Goal: Task Accomplishment & Management: Complete application form

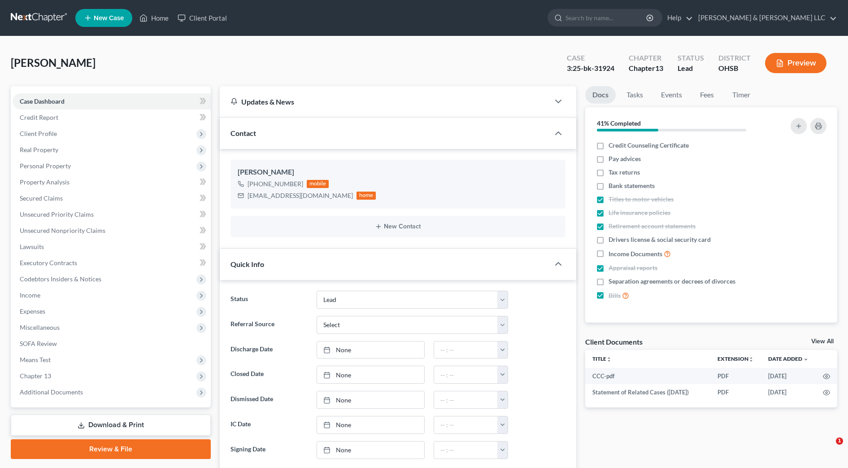
select select "5"
click at [618, 22] on input "search" at bounding box center [607, 17] width 82 height 17
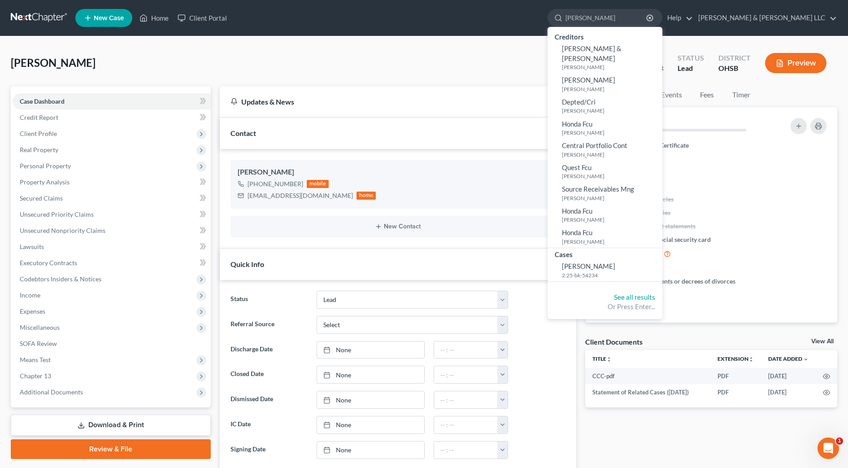
type input "rhoades"
click at [616, 262] on span "Rhoades, Katelyn" at bounding box center [588, 266] width 53 height 8
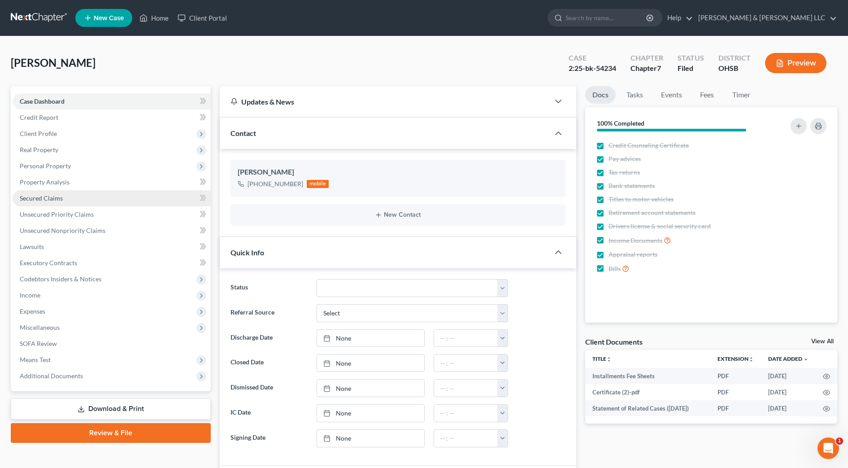
click at [47, 199] on span "Secured Claims" at bounding box center [41, 198] width 43 height 8
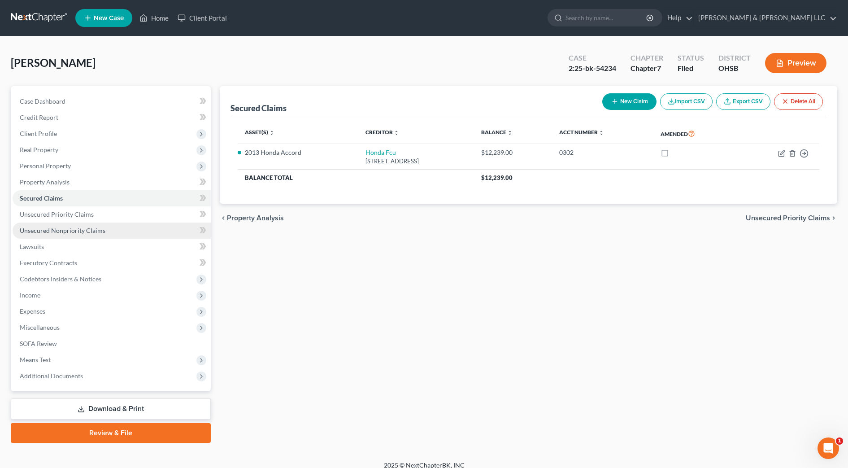
click at [93, 230] on span "Unsecured Nonpriority Claims" at bounding box center [63, 231] width 86 height 8
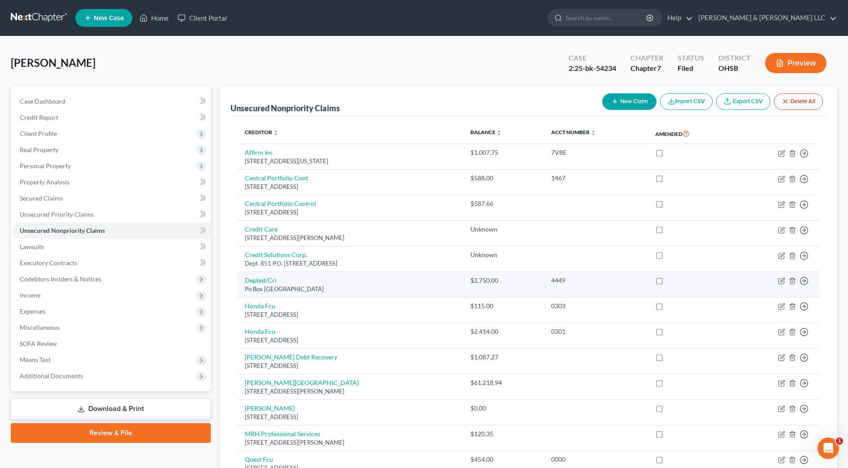
scroll to position [56, 0]
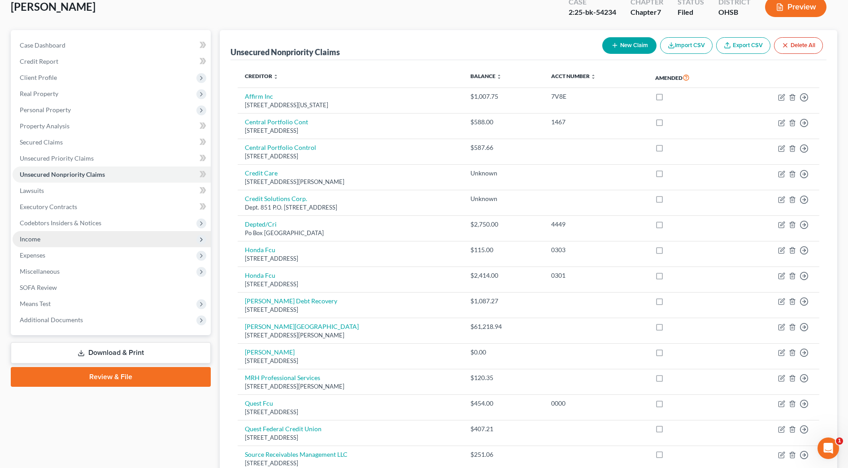
click at [74, 237] on span "Income" at bounding box center [112, 239] width 198 height 16
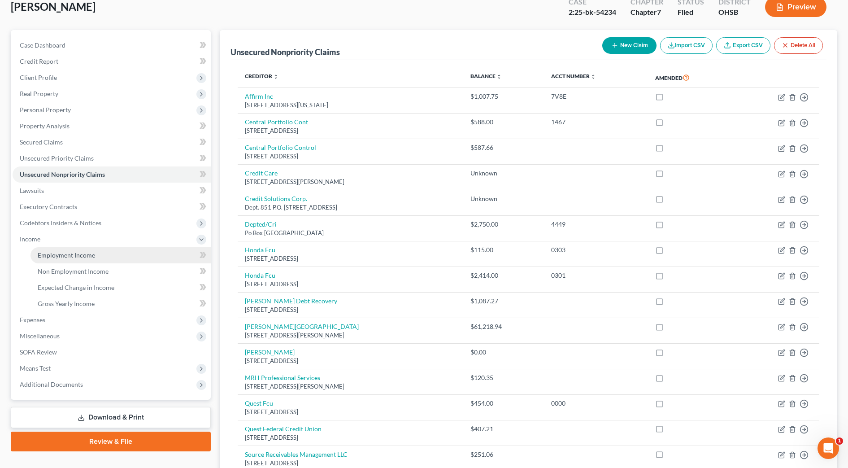
click at [86, 253] on span "Employment Income" at bounding box center [66, 255] width 57 height 8
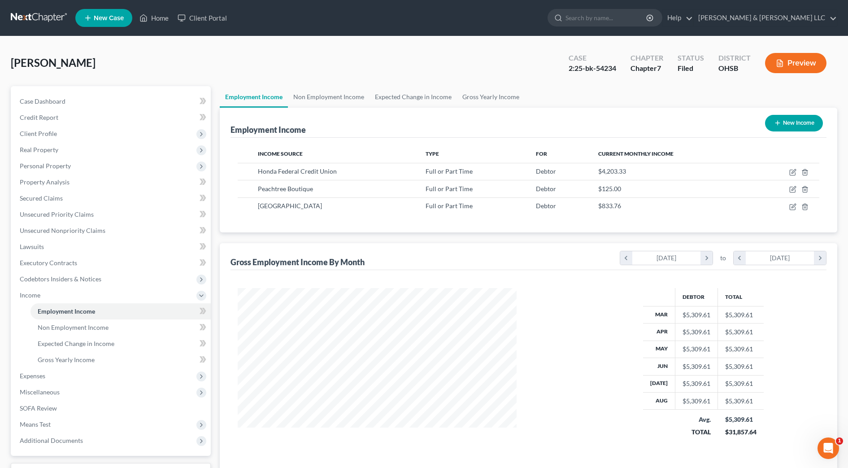
scroll to position [166, 350]
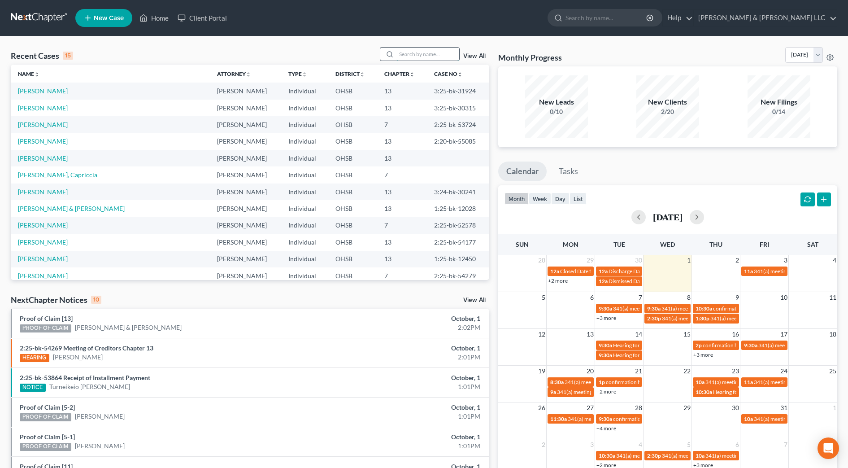
click at [418, 55] on input "search" at bounding box center [428, 54] width 63 height 13
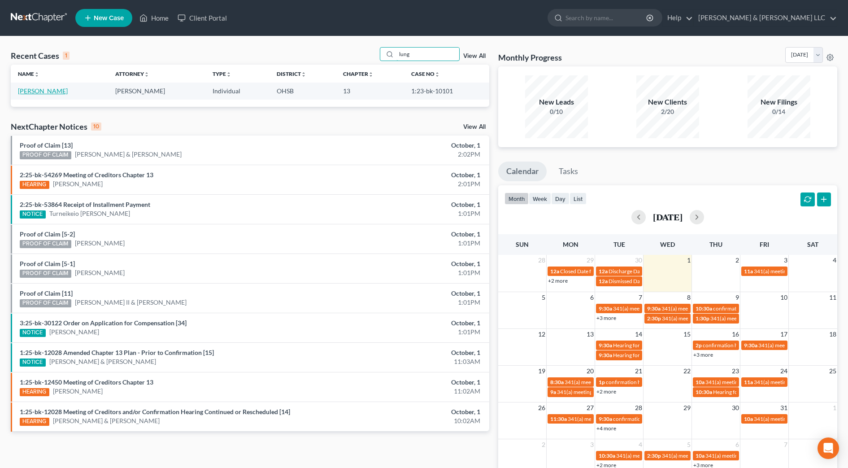
type input "lung"
click at [32, 90] on link "[PERSON_NAME]" at bounding box center [43, 91] width 50 height 8
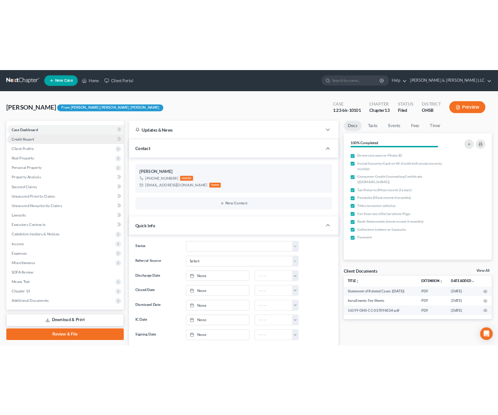
scroll to position [128, 0]
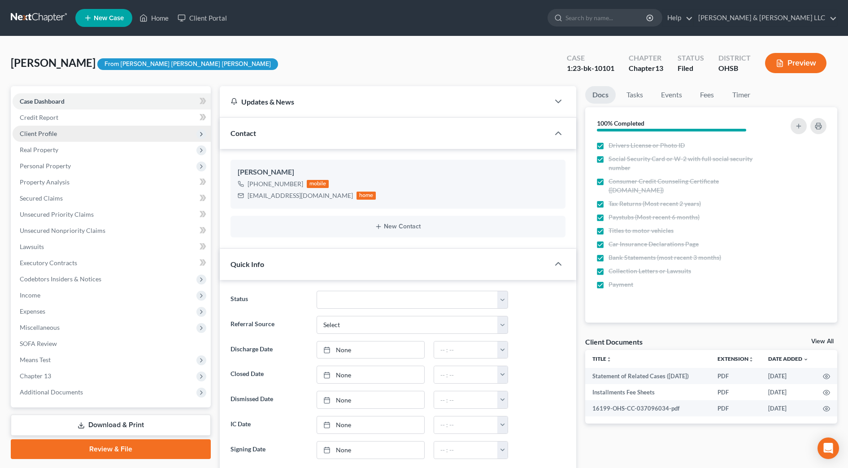
click at [59, 136] on span "Client Profile" at bounding box center [112, 134] width 198 height 16
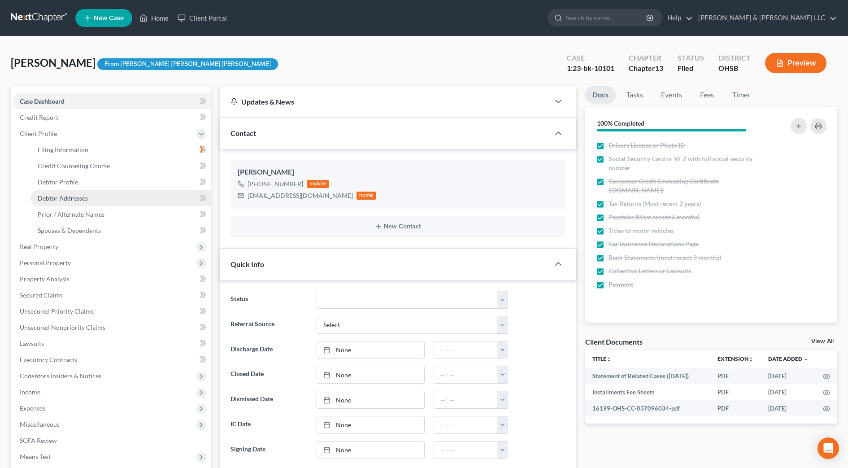
click at [67, 193] on link "Debtor Addresses" at bounding box center [121, 198] width 180 height 16
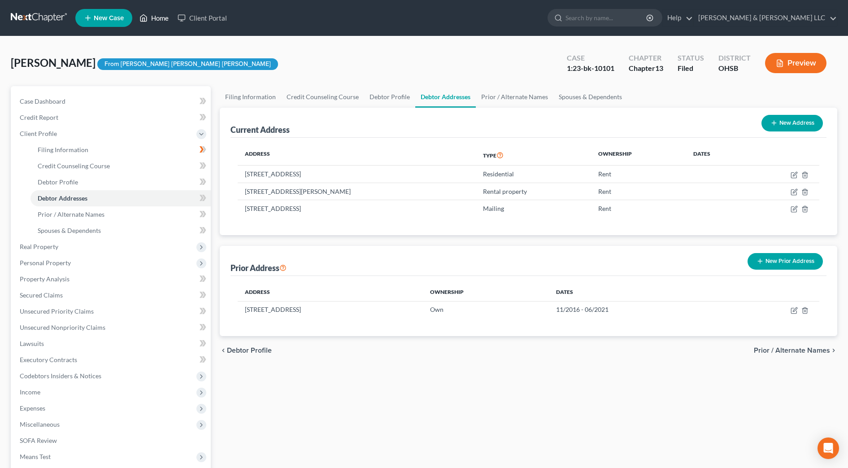
click at [157, 18] on link "Home" at bounding box center [154, 18] width 38 height 16
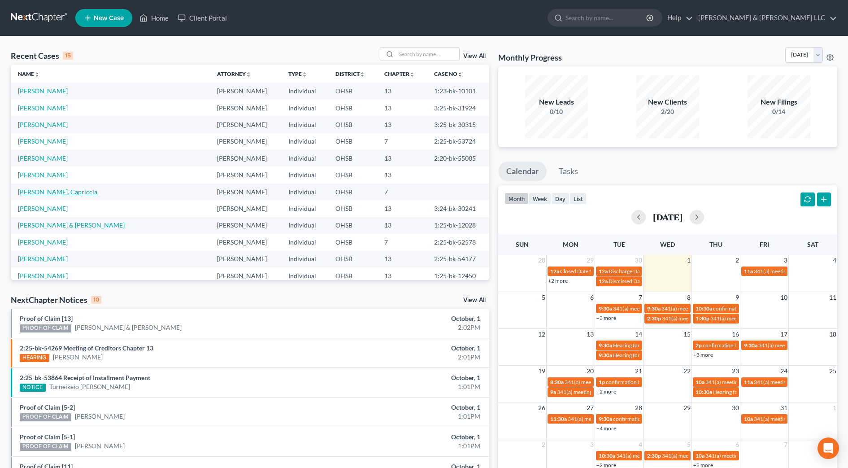
click at [44, 190] on link "[PERSON_NAME], Capriccia" at bounding box center [57, 192] width 79 height 8
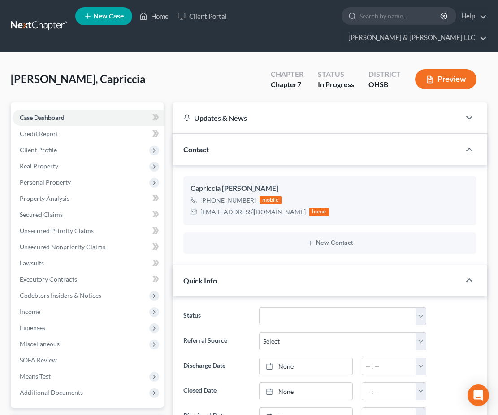
click at [175, 296] on div "Status Closed Discharged Dismissed Filed In Progress Lead Lost Lead Ready to Fi…" at bounding box center [330, 394] width 315 height 197
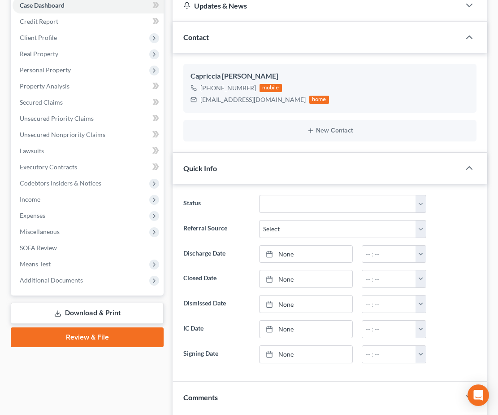
scroll to position [280, 0]
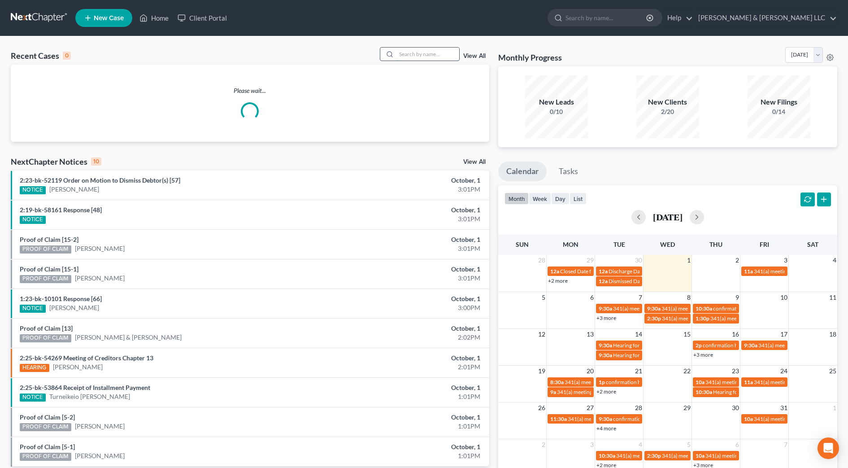
click at [424, 57] on input "search" at bounding box center [428, 54] width 63 height 13
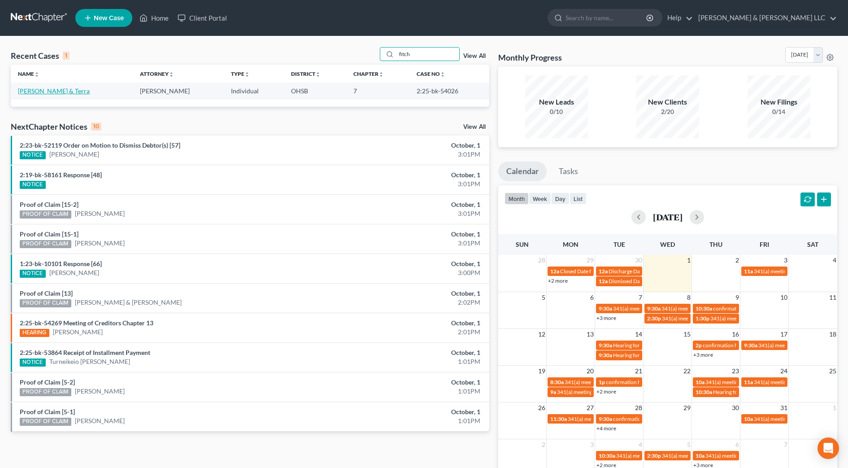
type input "fitch"
click at [58, 92] on link "Fitch, Bryce & Terra" at bounding box center [54, 91] width 72 height 8
select select "4"
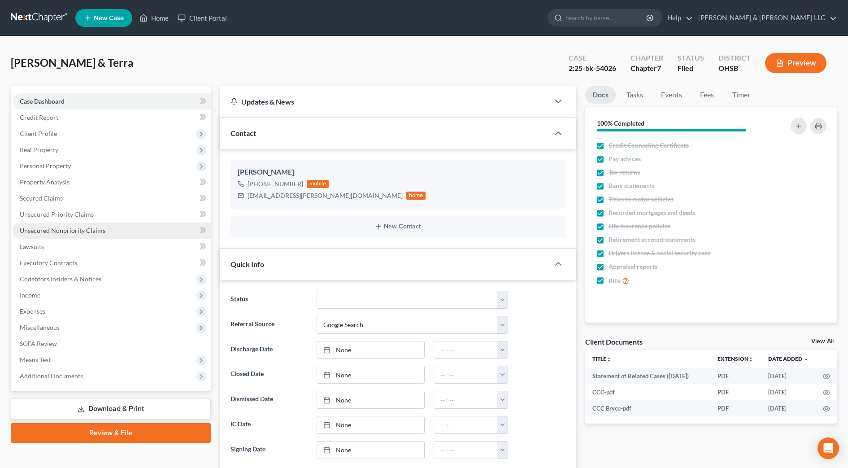
click at [93, 232] on span "Unsecured Nonpriority Claims" at bounding box center [63, 231] width 86 height 8
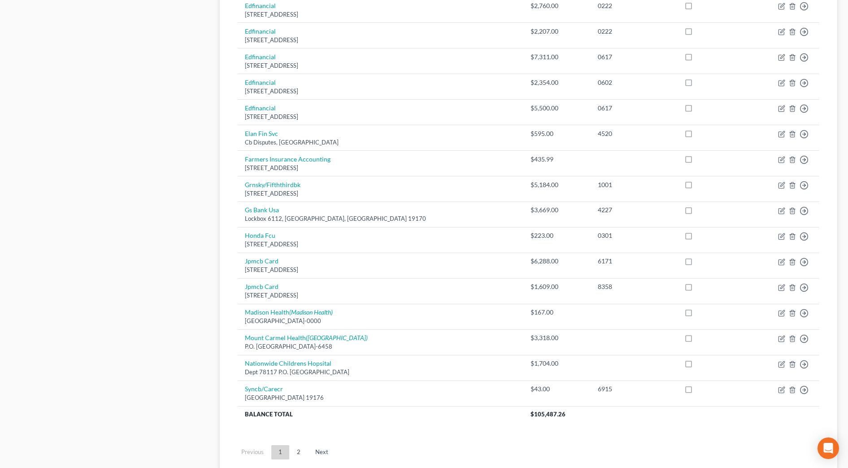
scroll to position [571, 0]
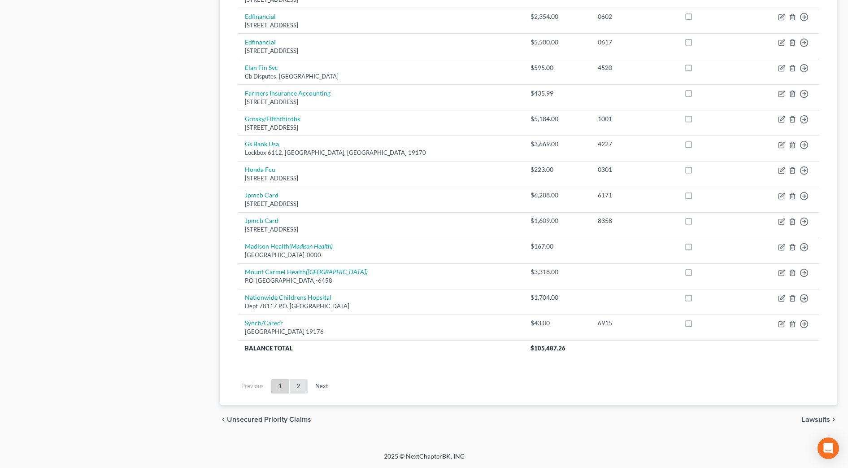
click at [296, 385] on link "2" at bounding box center [299, 386] width 18 height 14
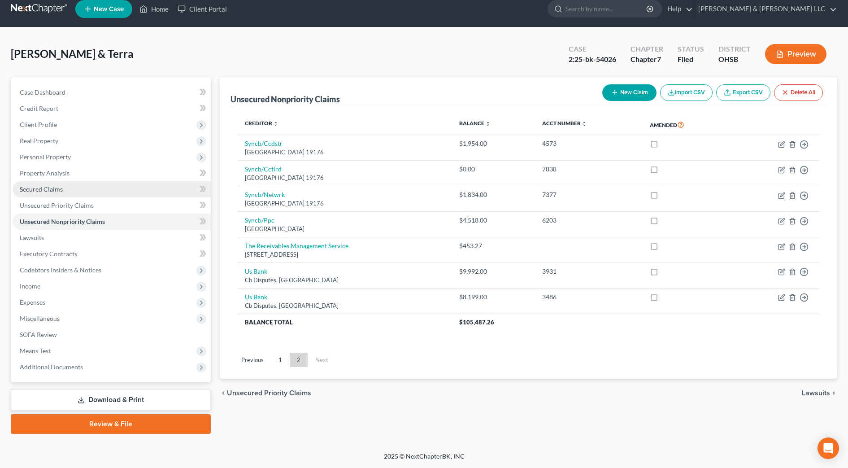
click at [58, 189] on span "Secured Claims" at bounding box center [41, 189] width 43 height 8
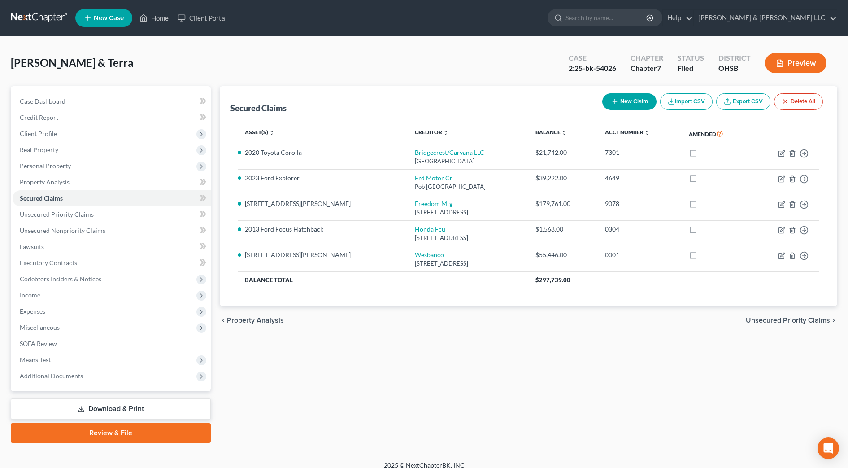
click at [382, 310] on div "chevron_left Property Analysis Unsecured Priority Claims chevron_right" at bounding box center [529, 320] width 618 height 29
click at [158, 17] on link "Home" at bounding box center [154, 18] width 38 height 16
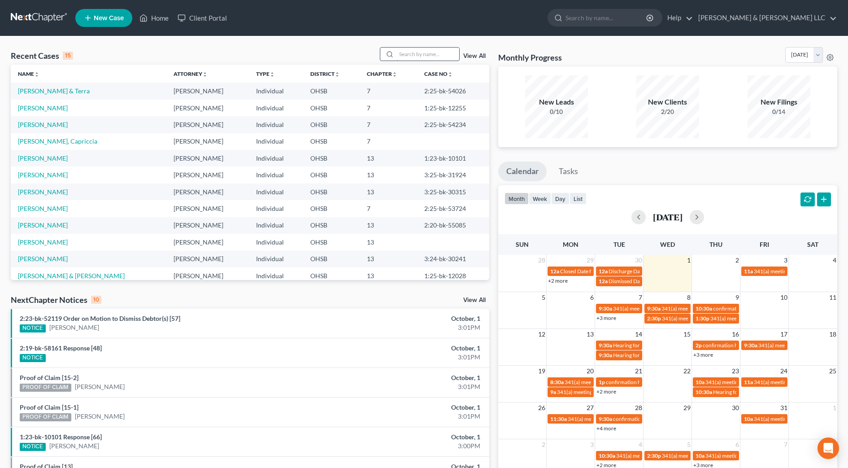
click at [428, 52] on input "search" at bounding box center [428, 54] width 63 height 13
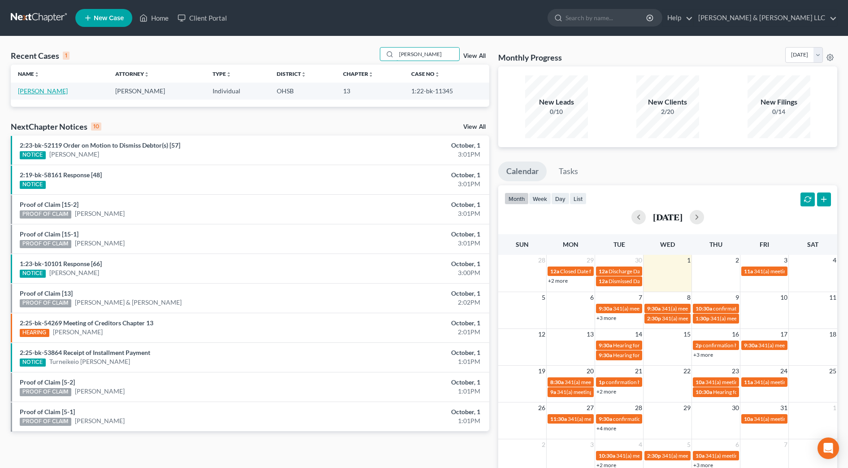
type input "morrison"
click at [41, 90] on link "Morrison, Alisha" at bounding box center [43, 91] width 50 height 8
select select "4"
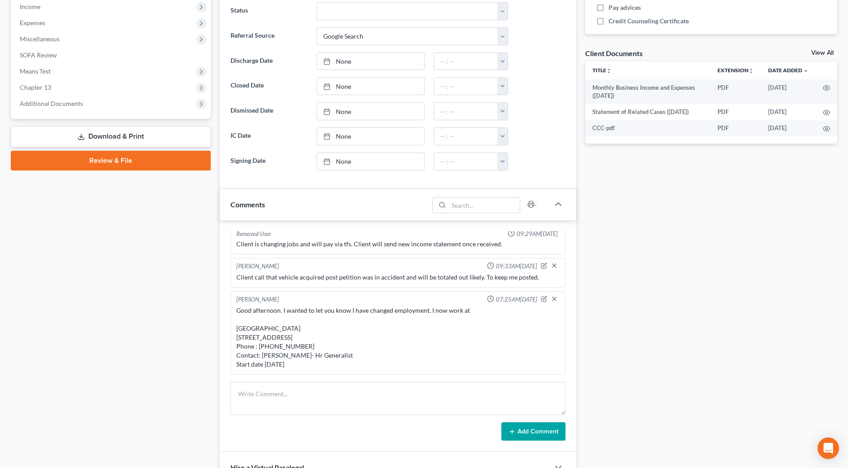
scroll to position [336, 0]
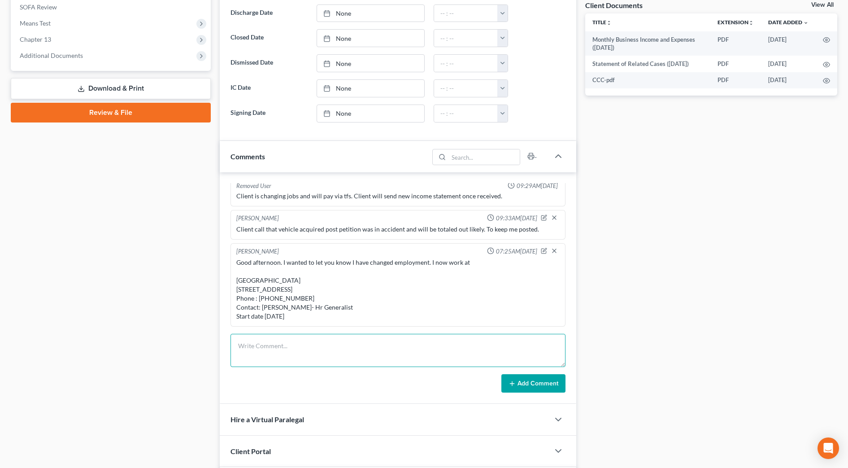
click at [259, 354] on textarea at bounding box center [398, 350] width 335 height 33
type textarea "Emailed client 10/1 re: MTD for non payment"
click at [523, 386] on button "Add Comment" at bounding box center [534, 383] width 64 height 19
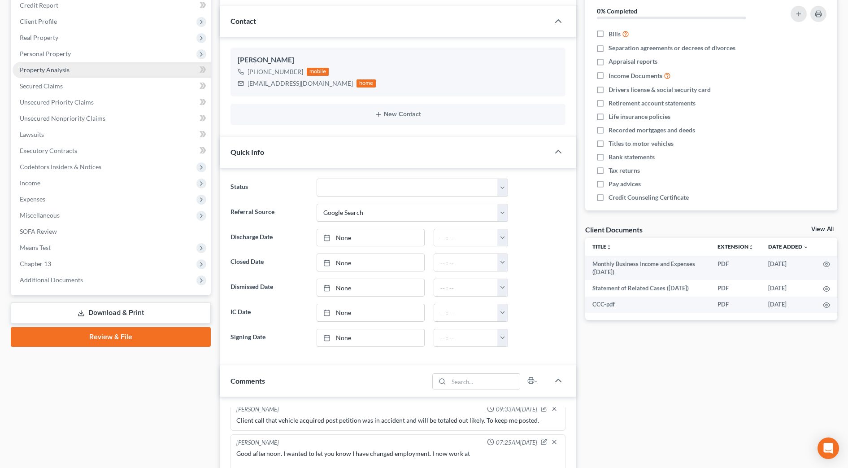
scroll to position [0, 0]
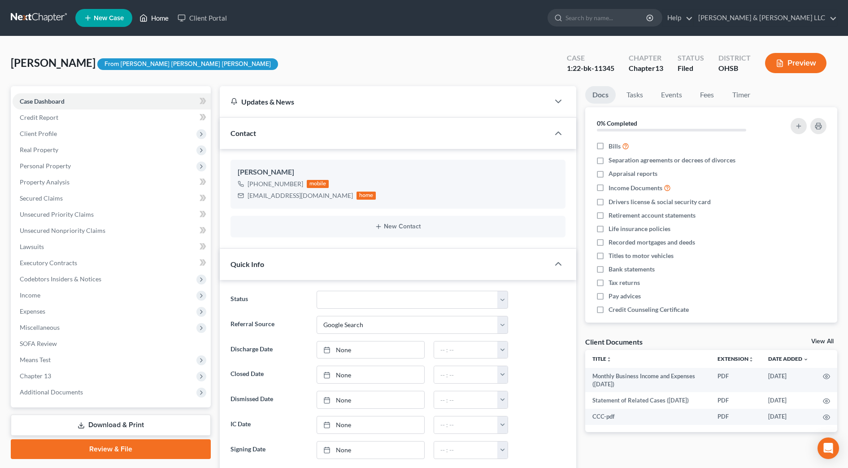
click at [157, 15] on link "Home" at bounding box center [154, 18] width 38 height 16
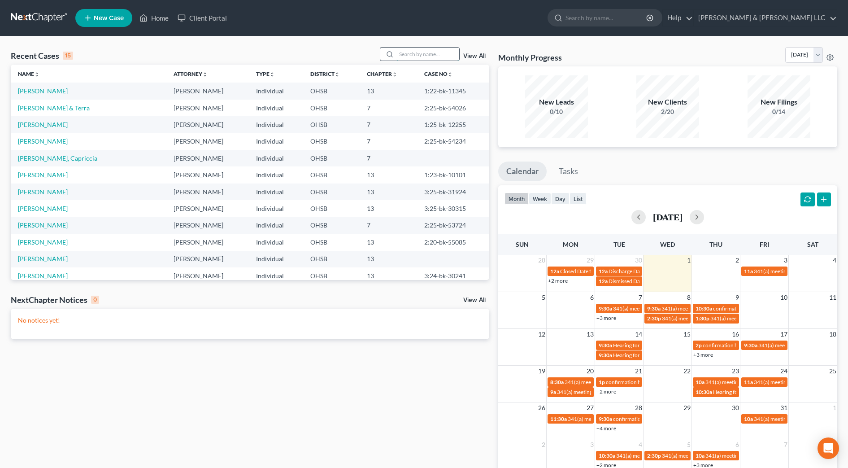
click at [424, 57] on input "search" at bounding box center [428, 54] width 63 height 13
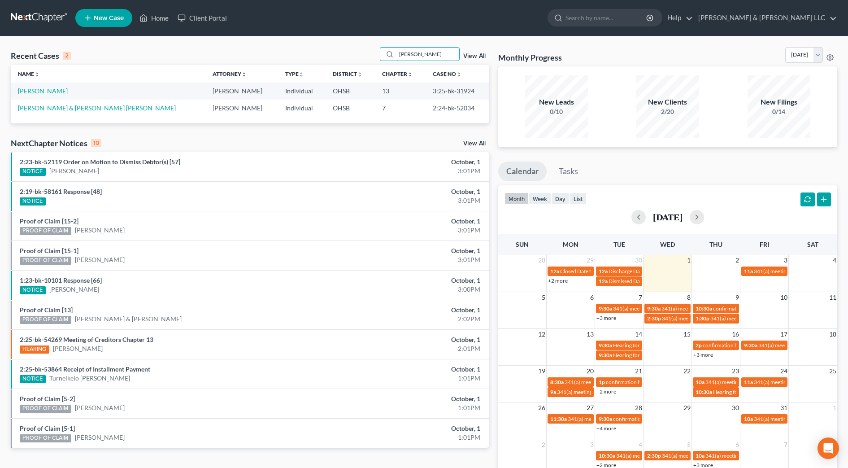
type input "benne"
click at [46, 92] on link "[PERSON_NAME]" at bounding box center [43, 91] width 50 height 8
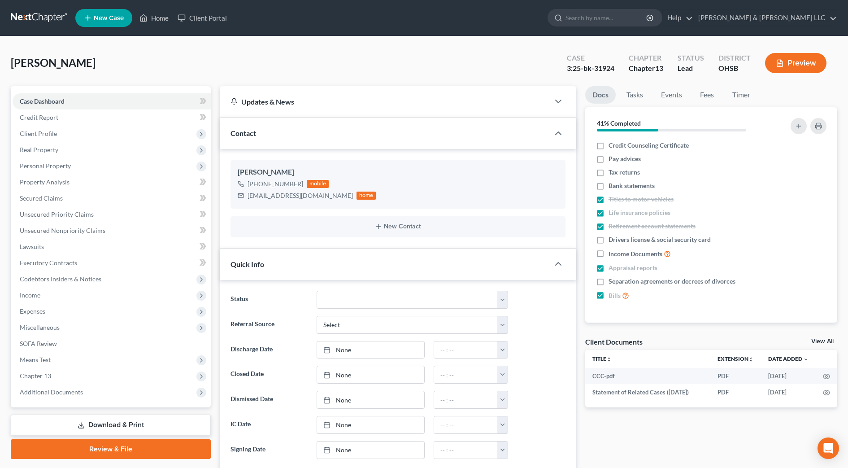
scroll to position [56, 0]
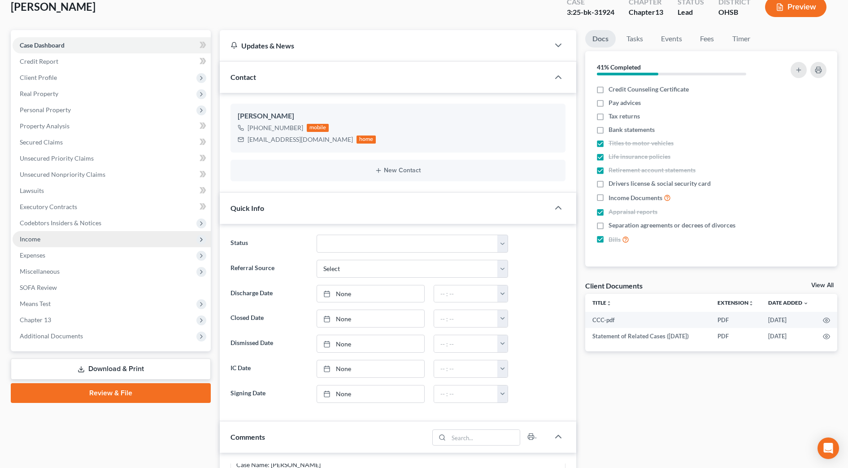
click at [86, 238] on span "Income" at bounding box center [112, 239] width 198 height 16
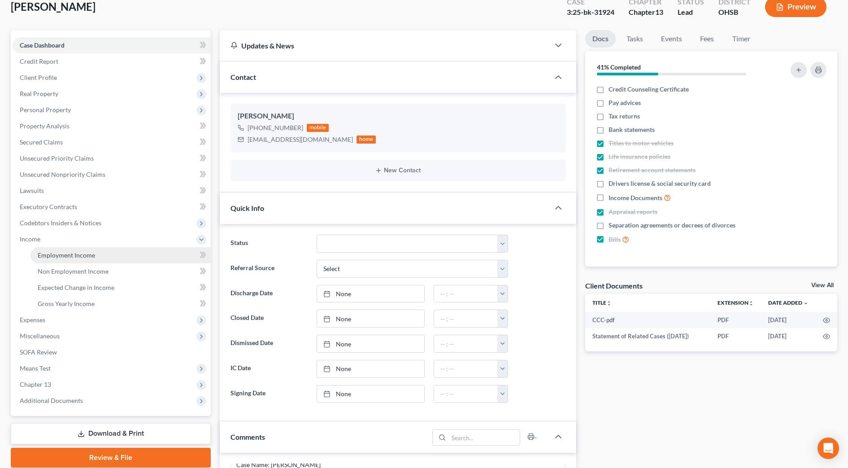
click at [87, 255] on span "Employment Income" at bounding box center [66, 255] width 57 height 8
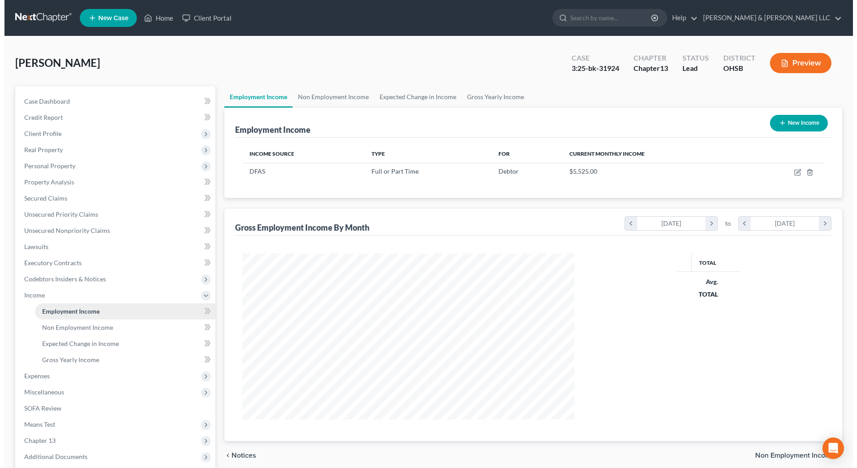
scroll to position [166, 350]
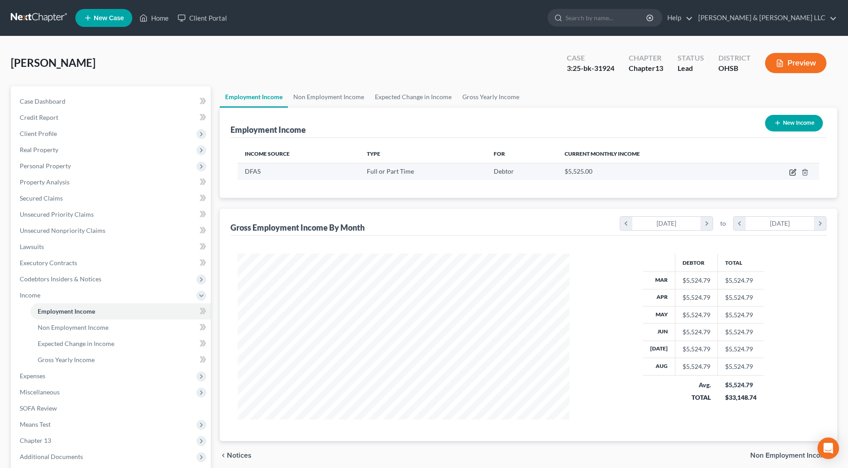
click at [791, 172] on icon "button" at bounding box center [793, 172] width 7 height 7
select select "0"
select select "36"
select select "2"
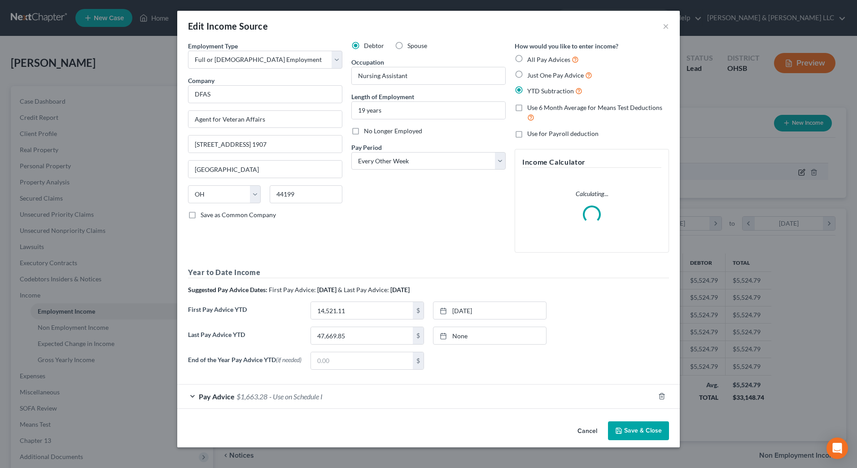
scroll to position [168, 354]
click at [411, 390] on div "Pay Advice $1,663.28 - Use on Schedule I" at bounding box center [415, 396] width 477 height 24
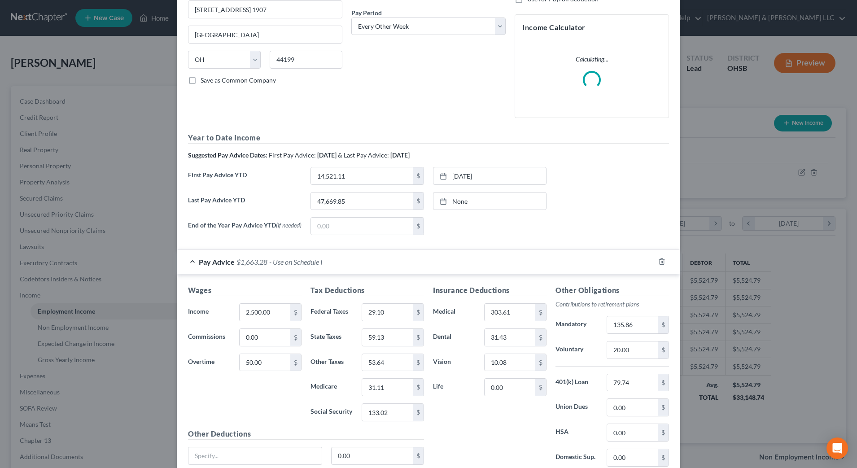
scroll to position [168, 0]
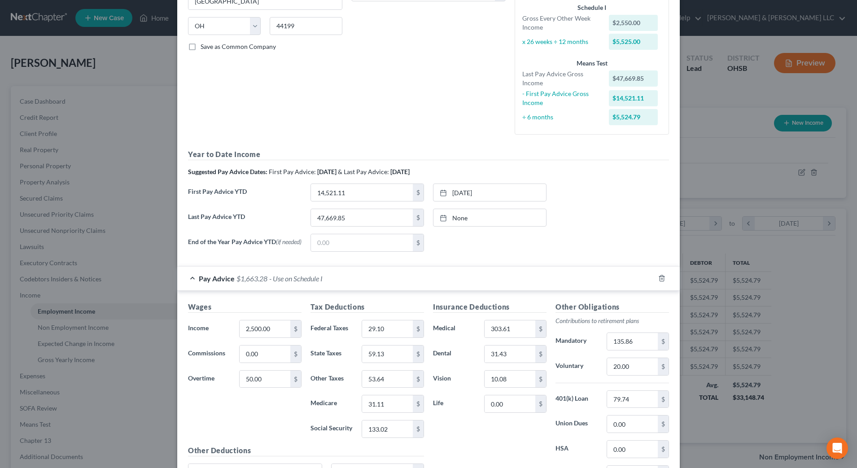
click at [214, 105] on div "Employment Type * Select Full or Part Time Employment Self Employment Company *…" at bounding box center [264, 7] width 163 height 269
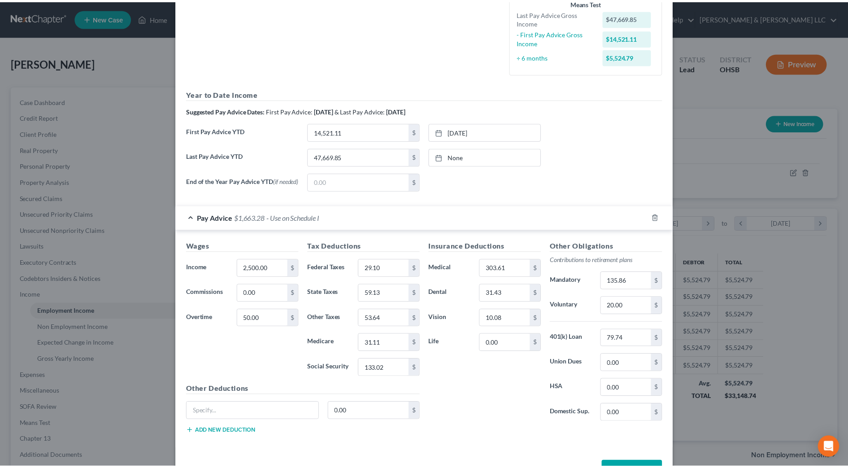
scroll to position [262, 0]
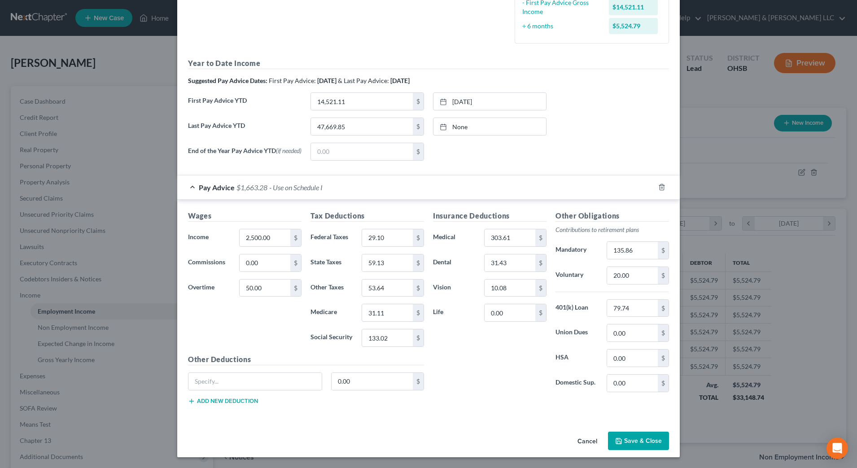
click at [639, 438] on button "Save & Close" at bounding box center [638, 441] width 61 height 19
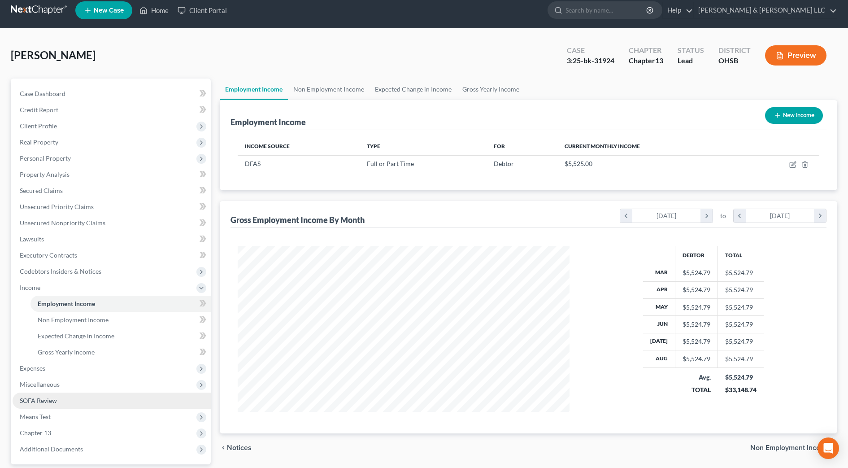
scroll to position [56, 0]
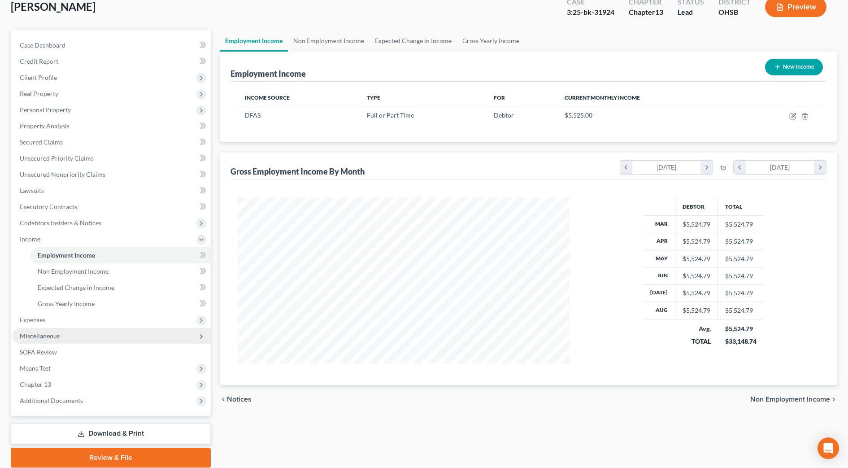
click at [65, 338] on span "Miscellaneous" at bounding box center [112, 336] width 198 height 16
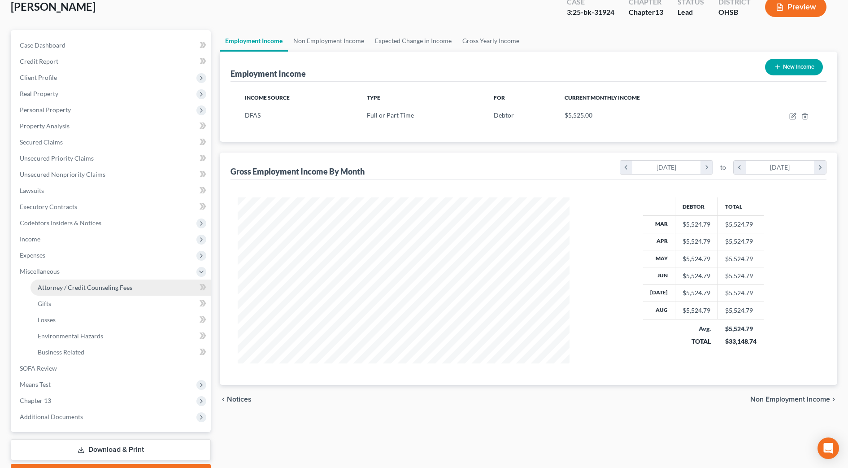
click at [114, 290] on span "Attorney / Credit Counseling Fees" at bounding box center [85, 288] width 95 height 8
select select "1"
select select "2"
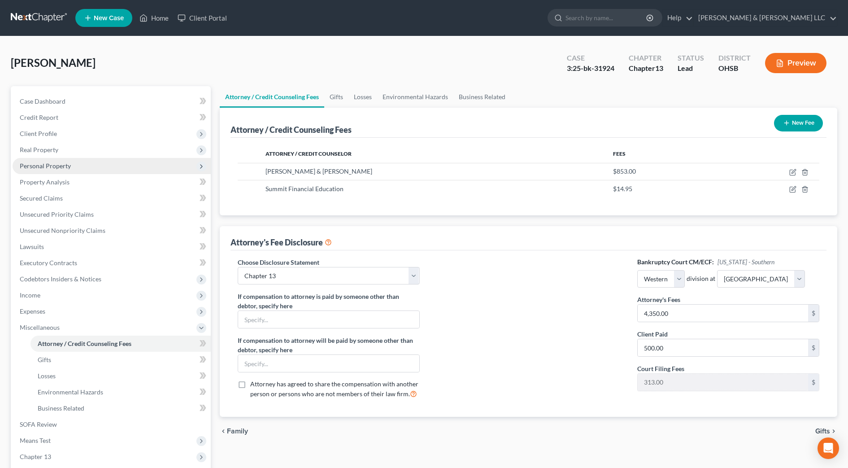
click at [61, 167] on span "Personal Property" at bounding box center [45, 166] width 51 height 8
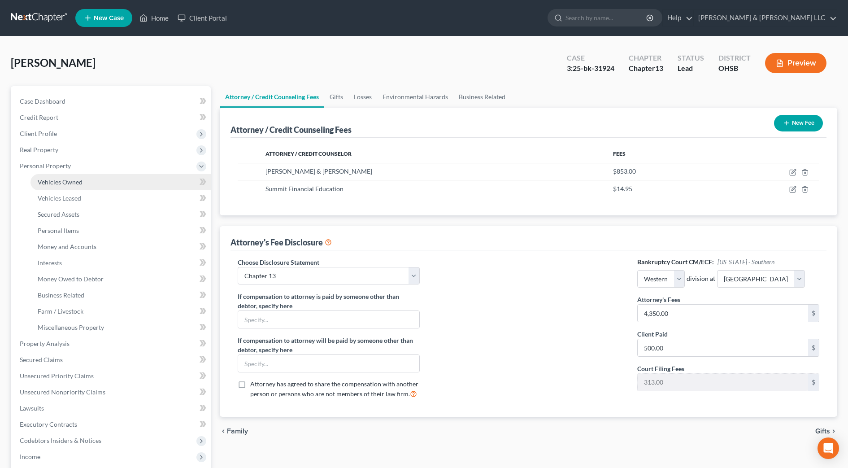
click at [70, 177] on link "Vehicles Owned" at bounding box center [121, 182] width 180 height 16
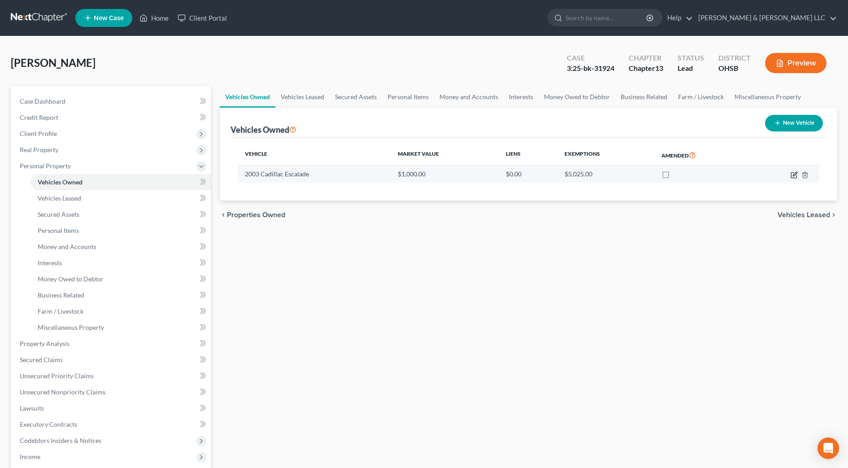
click at [793, 175] on icon "button" at bounding box center [794, 174] width 7 height 7
select select "0"
select select "23"
select select "0"
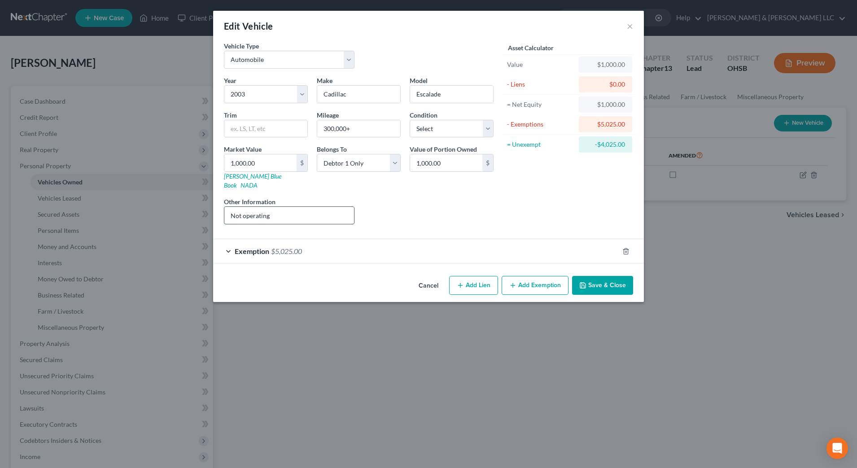
click at [338, 209] on input "Not operating" at bounding box center [289, 215] width 130 height 17
click at [601, 276] on button "Save & Close" at bounding box center [602, 285] width 61 height 19
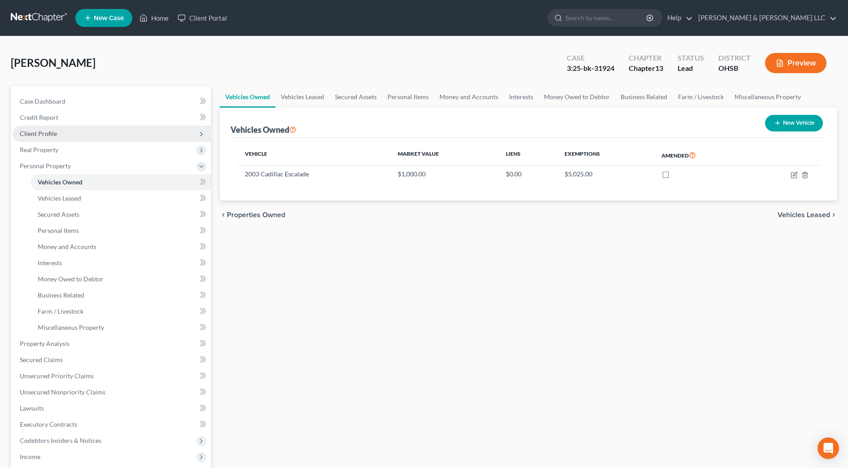
click at [46, 132] on span "Client Profile" at bounding box center [38, 134] width 37 height 8
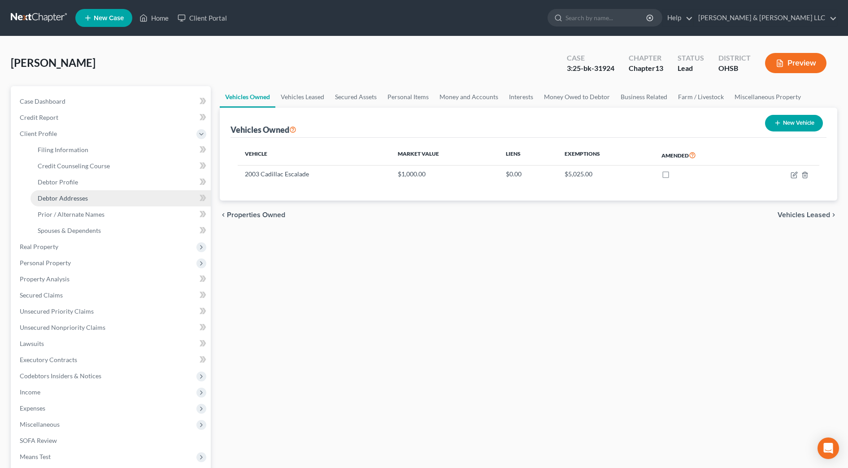
click at [72, 197] on span "Debtor Addresses" at bounding box center [63, 198] width 50 height 8
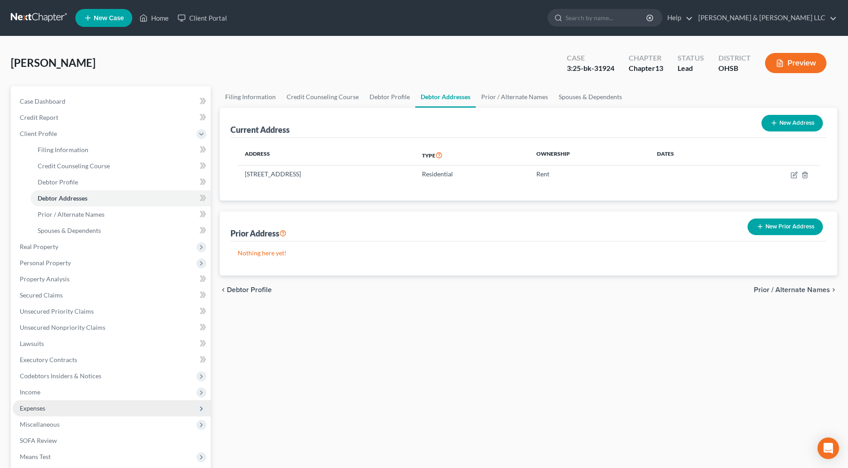
click at [57, 403] on span "Expenses" at bounding box center [112, 408] width 198 height 16
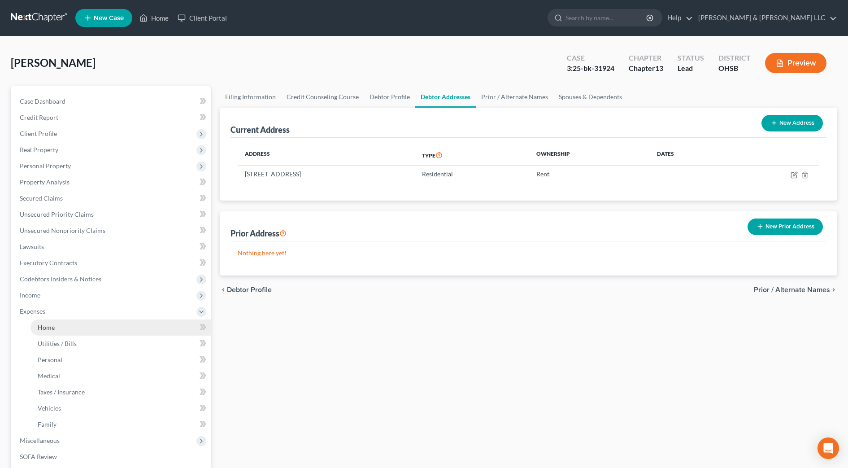
click at [59, 326] on link "Home" at bounding box center [121, 327] width 180 height 16
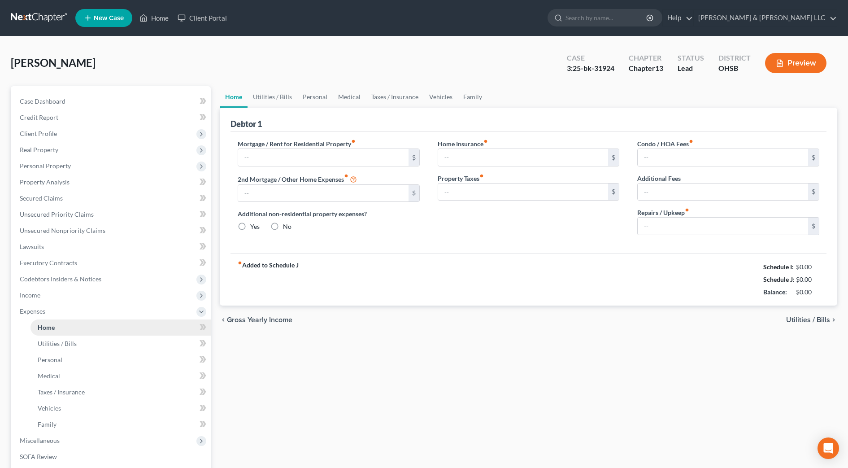
type input "900.00"
type input "0.00"
radio input "true"
type input "0.00"
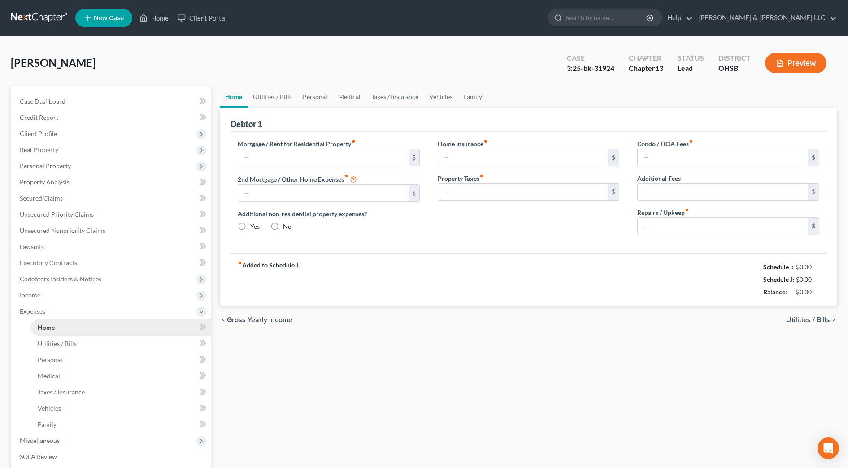
type input "0.00"
type input "75.00"
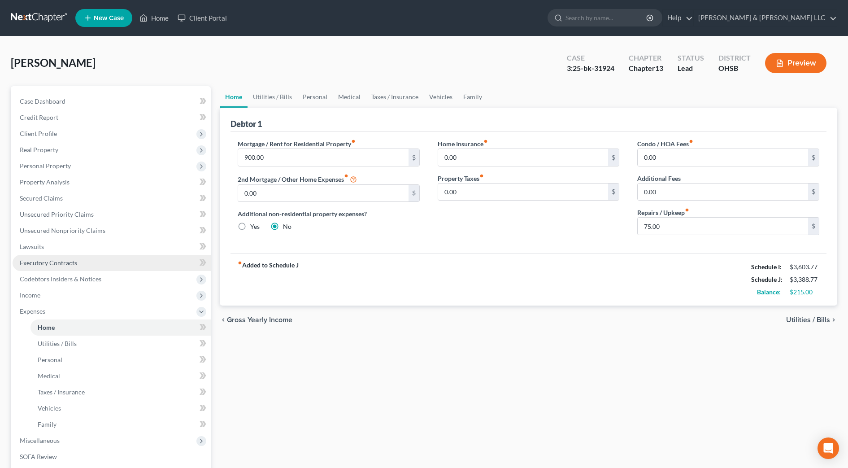
click at [79, 262] on link "Executory Contracts" at bounding box center [112, 263] width 198 height 16
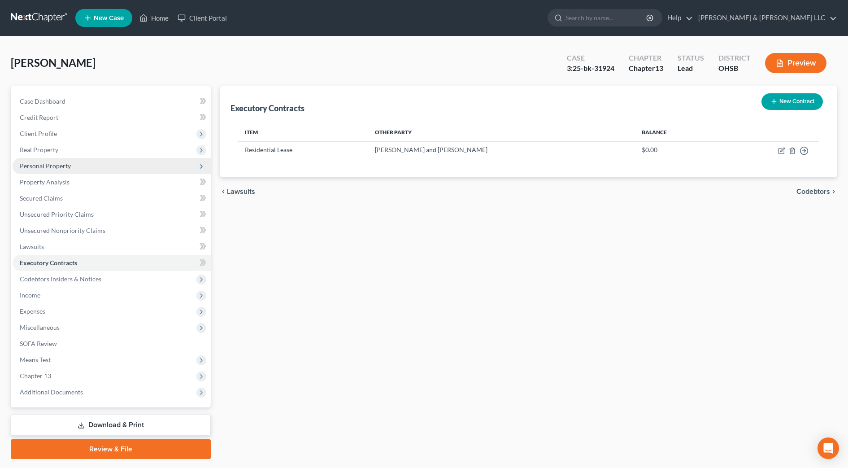
click at [73, 170] on span "Personal Property" at bounding box center [112, 166] width 198 height 16
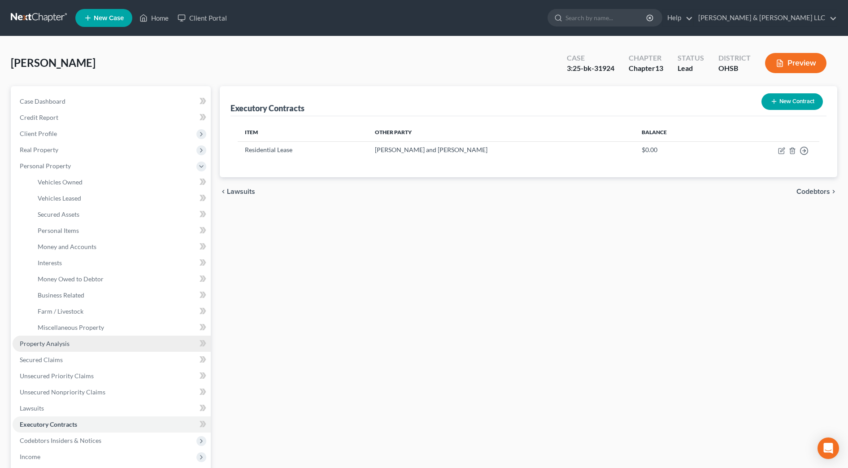
click at [93, 344] on link "Property Analysis" at bounding box center [112, 344] width 198 height 16
